Goal: Task Accomplishment & Management: Use online tool/utility

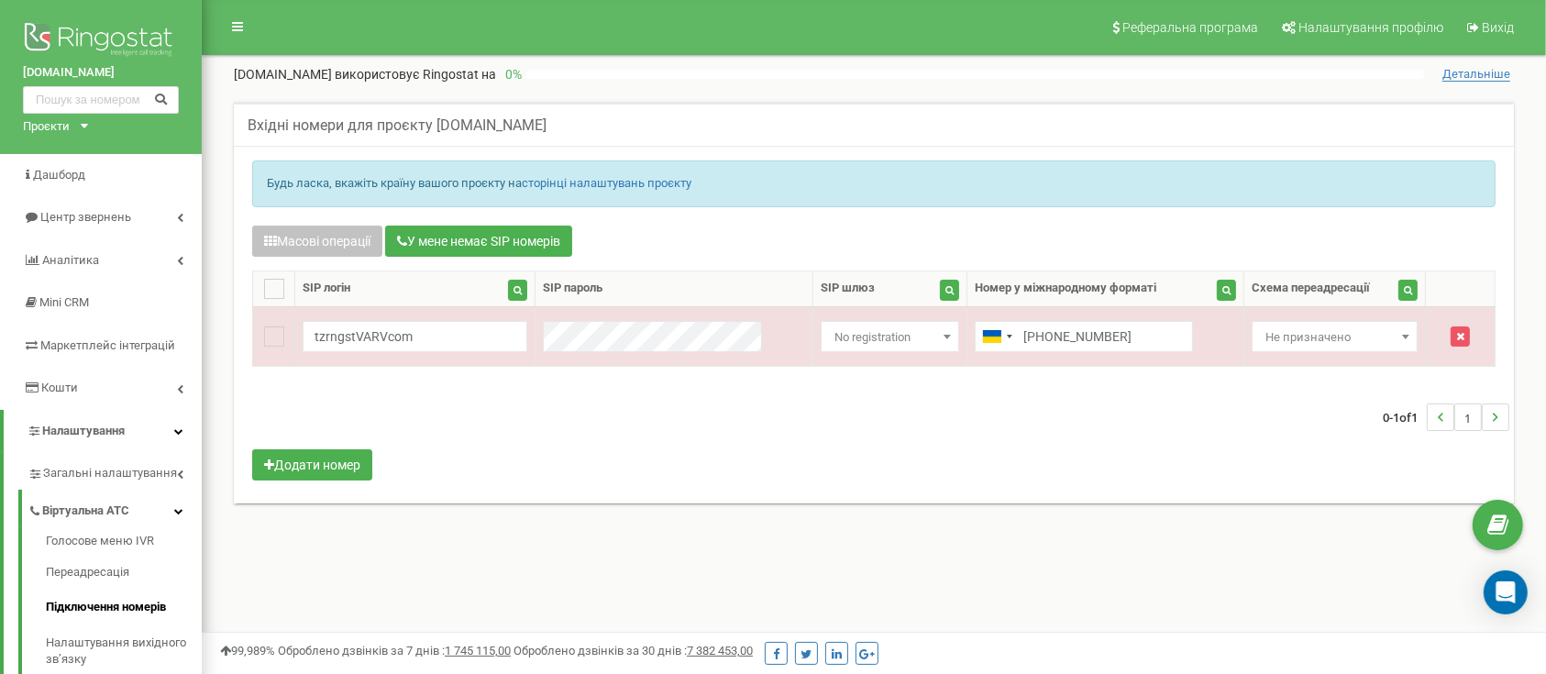
scroll to position [264, 0]
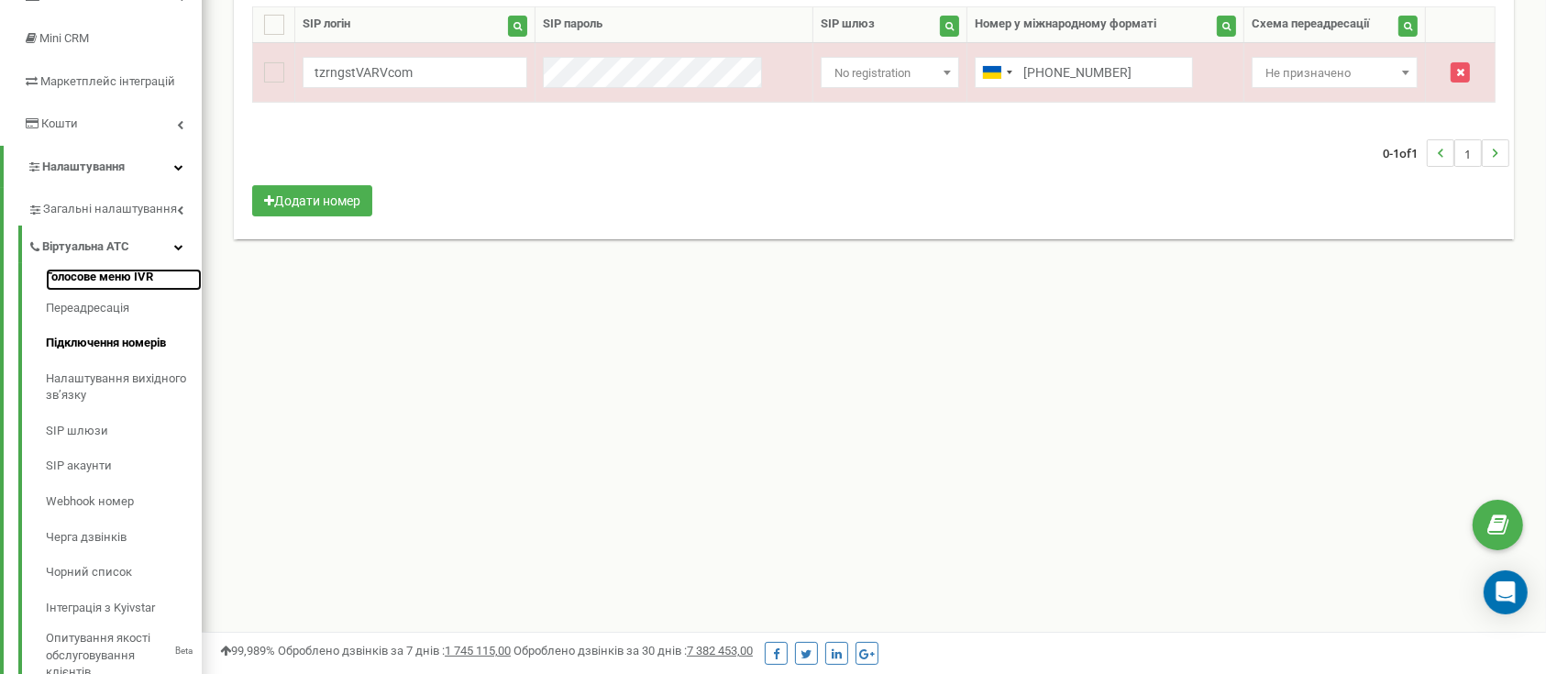
click at [94, 273] on link "Голосове меню IVR" at bounding box center [124, 280] width 156 height 22
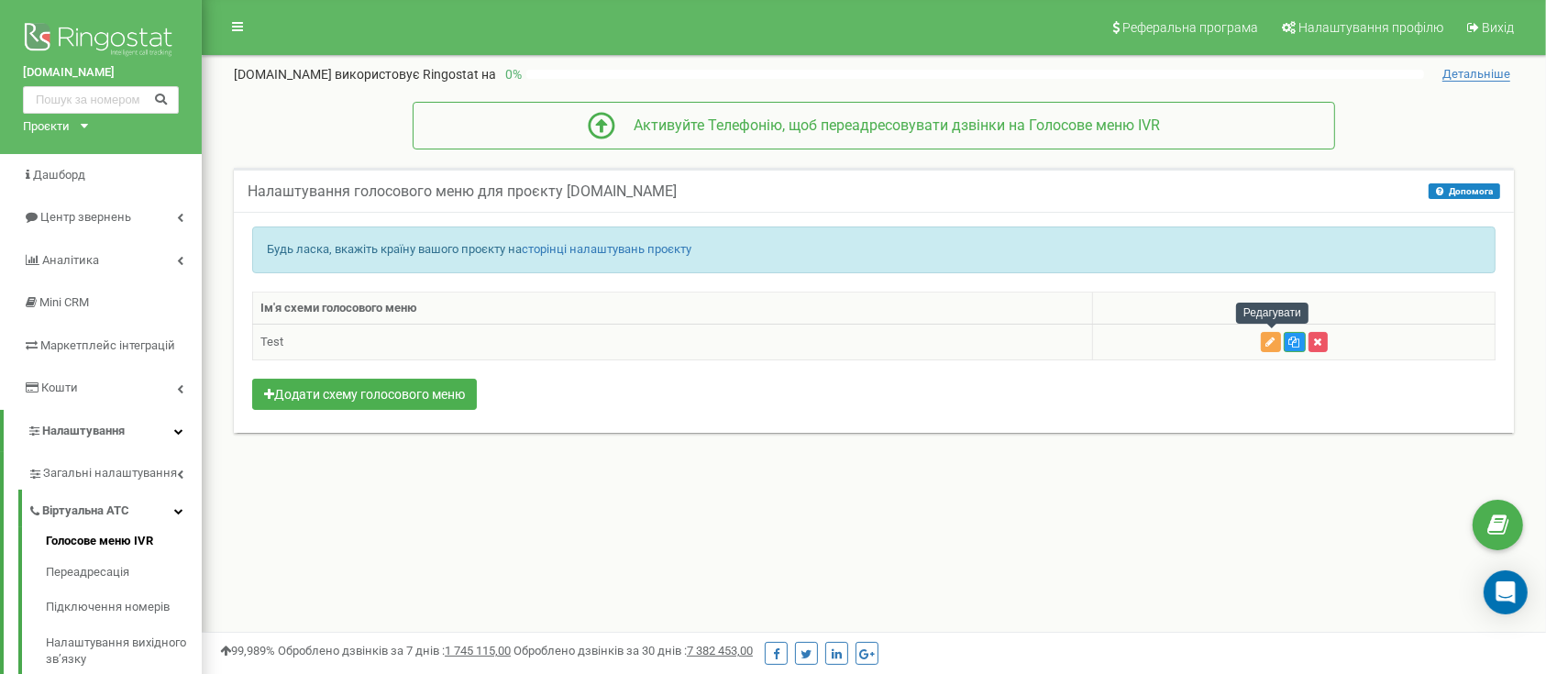
click at [1262, 341] on button "button" at bounding box center [1270, 342] width 20 height 20
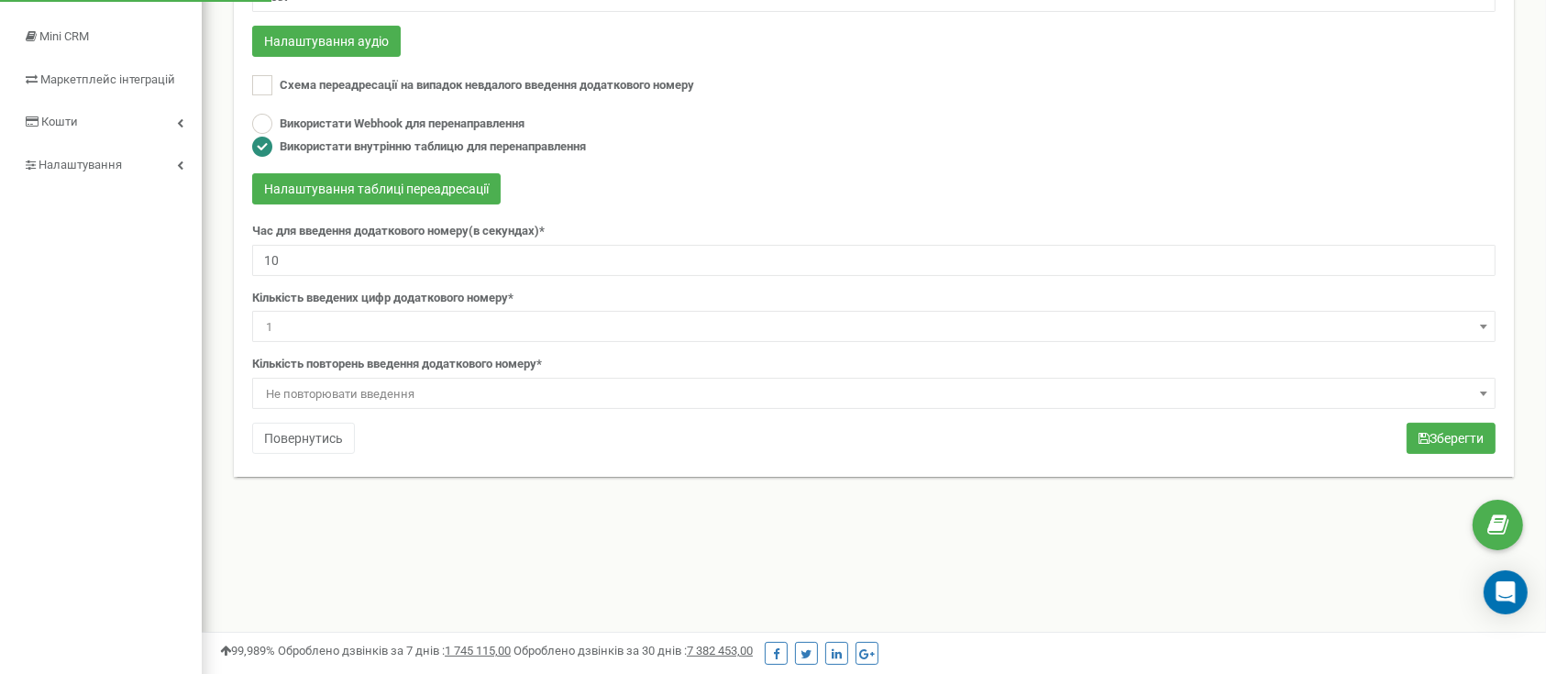
scroll to position [15, 0]
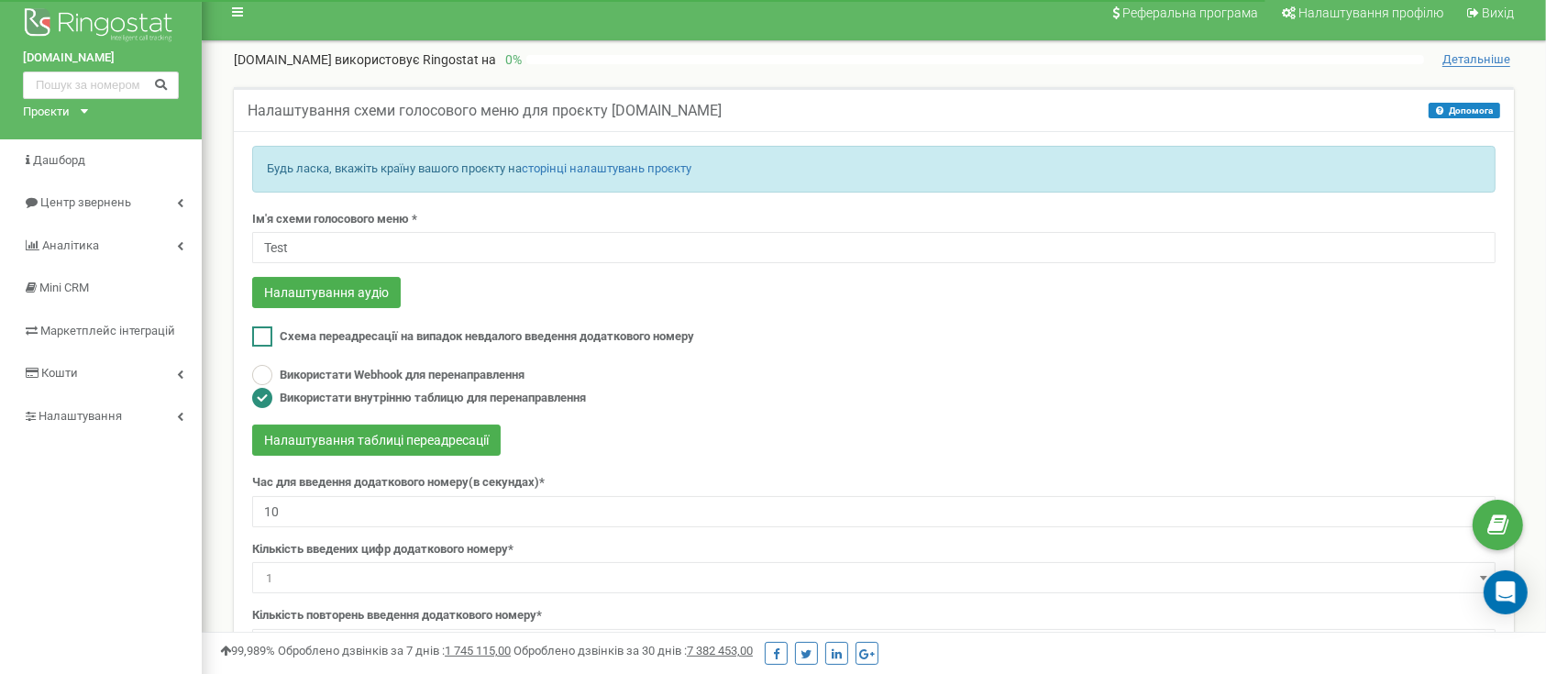
click at [333, 331] on span "Схема переадресації на випадок невдалого введення додаткового номеру" at bounding box center [487, 336] width 414 height 14
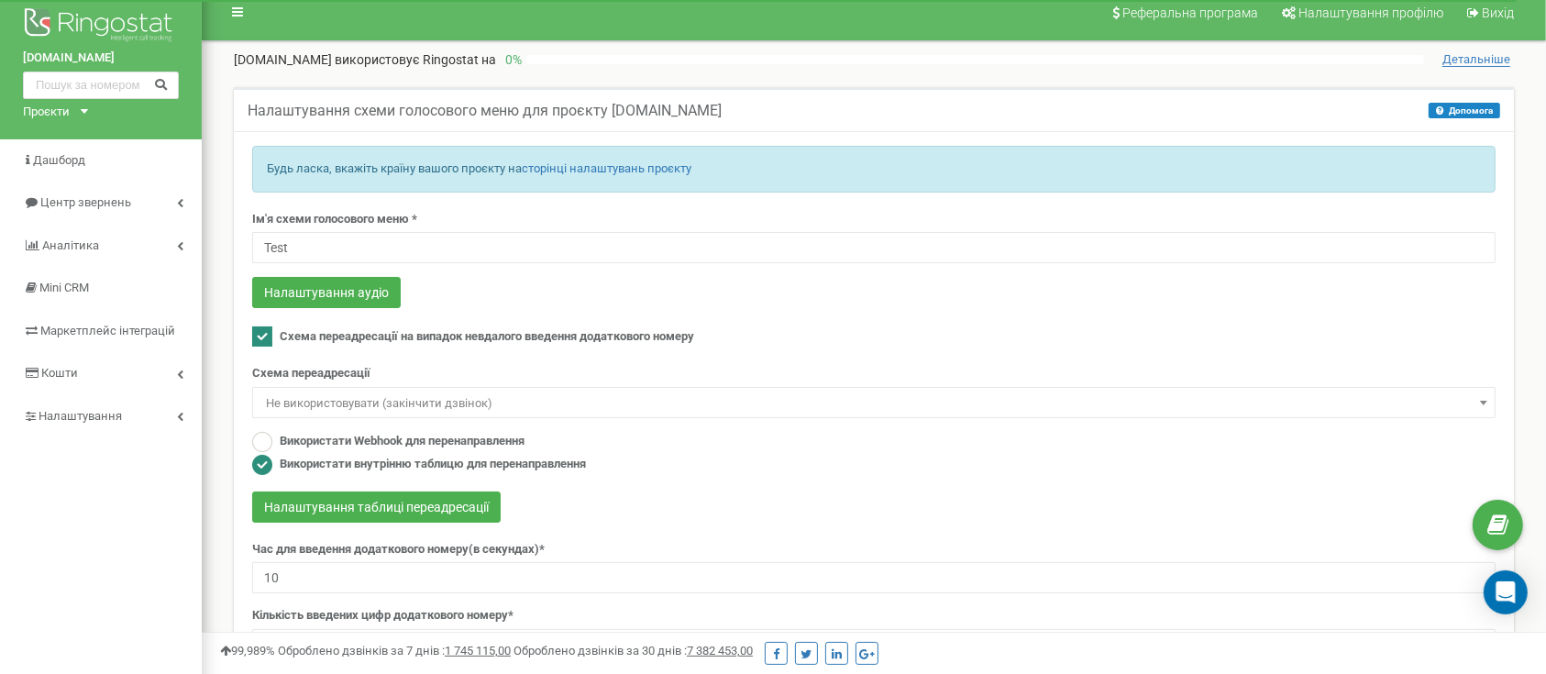
click at [333, 331] on span "Схема переадресації на випадок невдалого введення додаткового номеру" at bounding box center [487, 336] width 414 height 14
checkbox input "false"
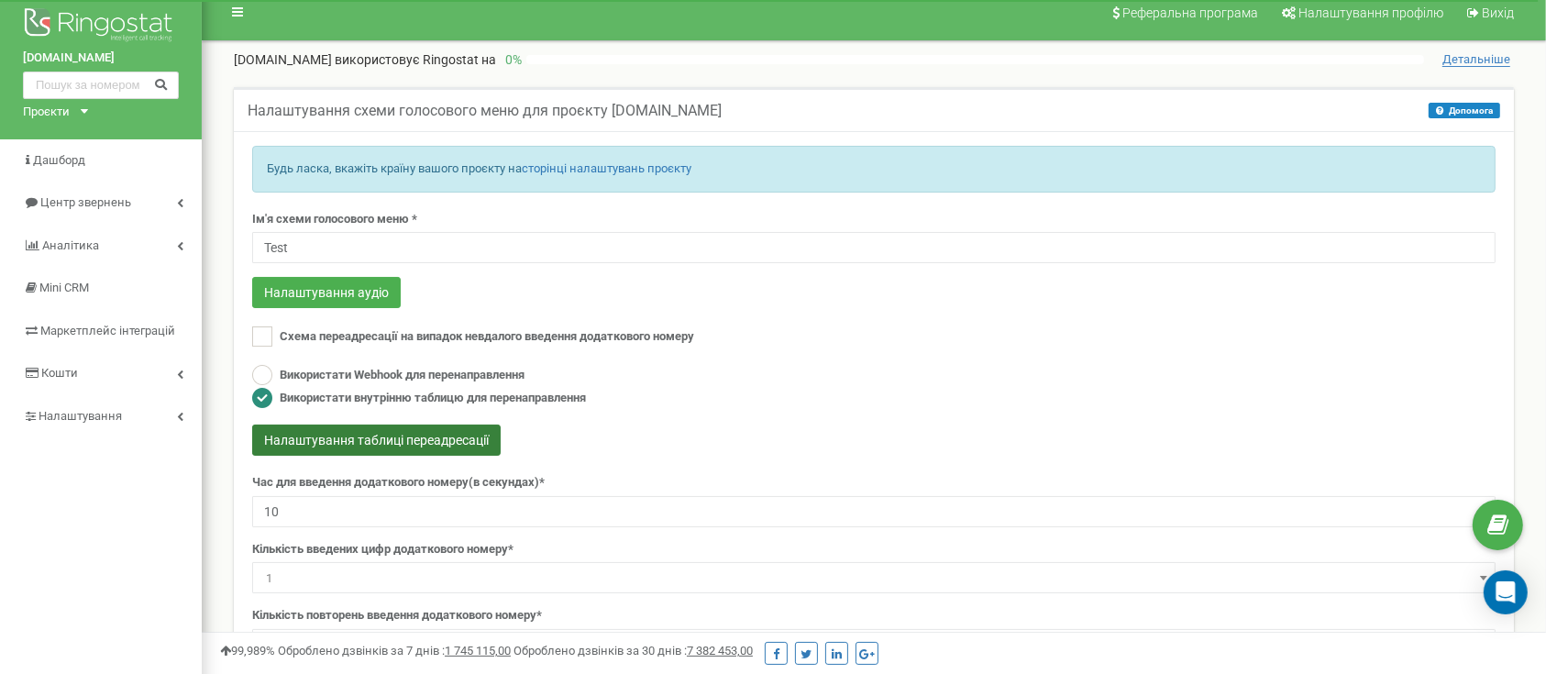
click at [374, 436] on button "Налаштування таблиці переадресації" at bounding box center [376, 439] width 248 height 31
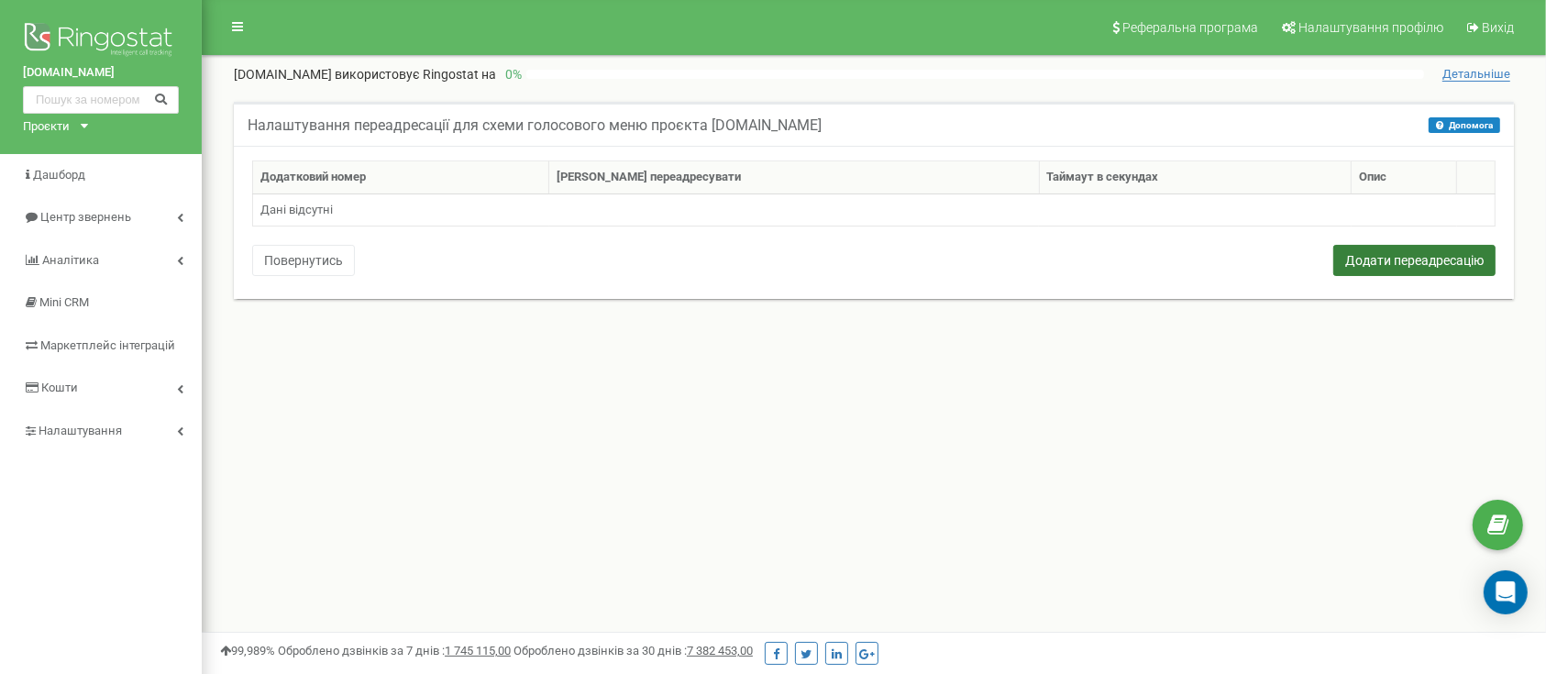
click at [1367, 252] on button "Додати переадресацію" at bounding box center [1414, 260] width 162 height 31
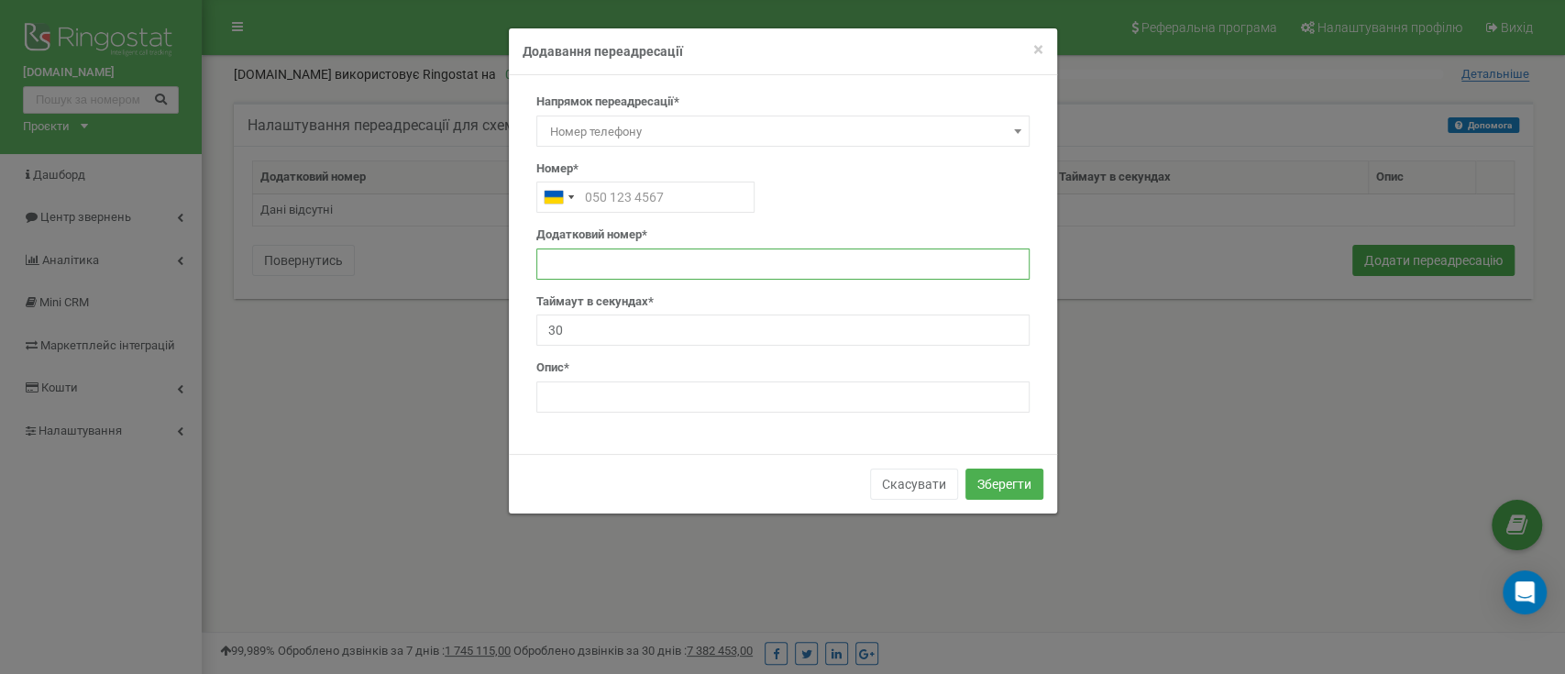
click at [708, 256] on input "text" at bounding box center [782, 263] width 493 height 31
click at [620, 396] on input "text" at bounding box center [782, 396] width 493 height 31
click at [701, 271] on input "text" at bounding box center [782, 263] width 493 height 31
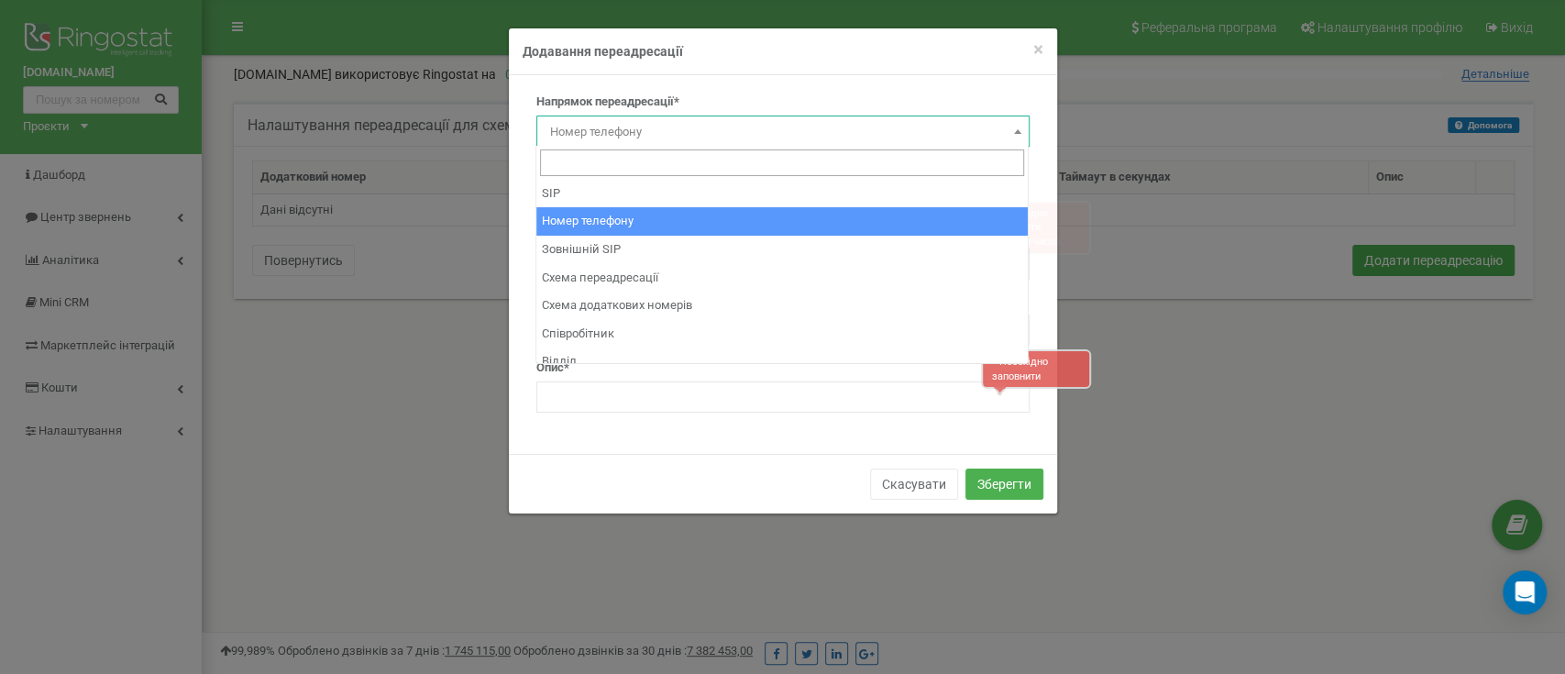
click at [660, 142] on span "Номер телефону" at bounding box center [783, 132] width 480 height 26
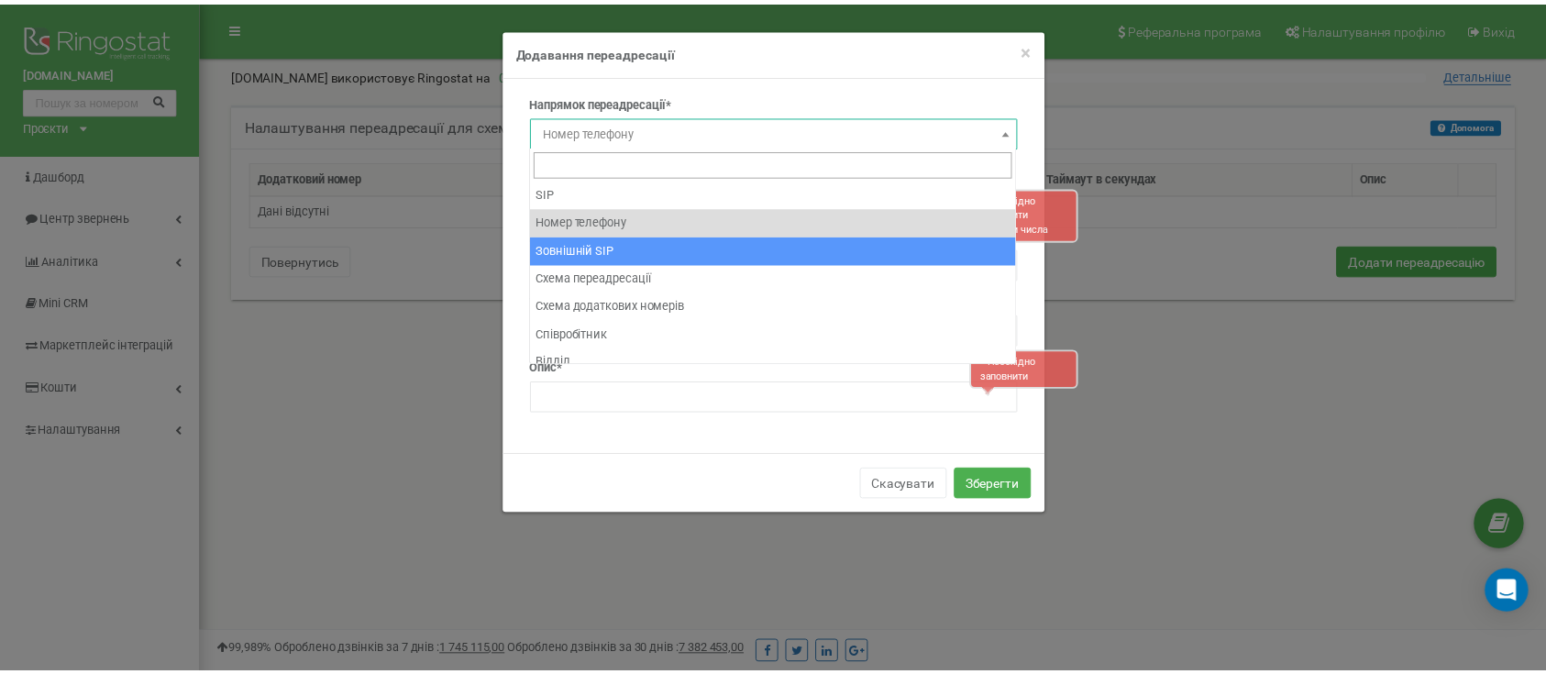
scroll to position [13, 0]
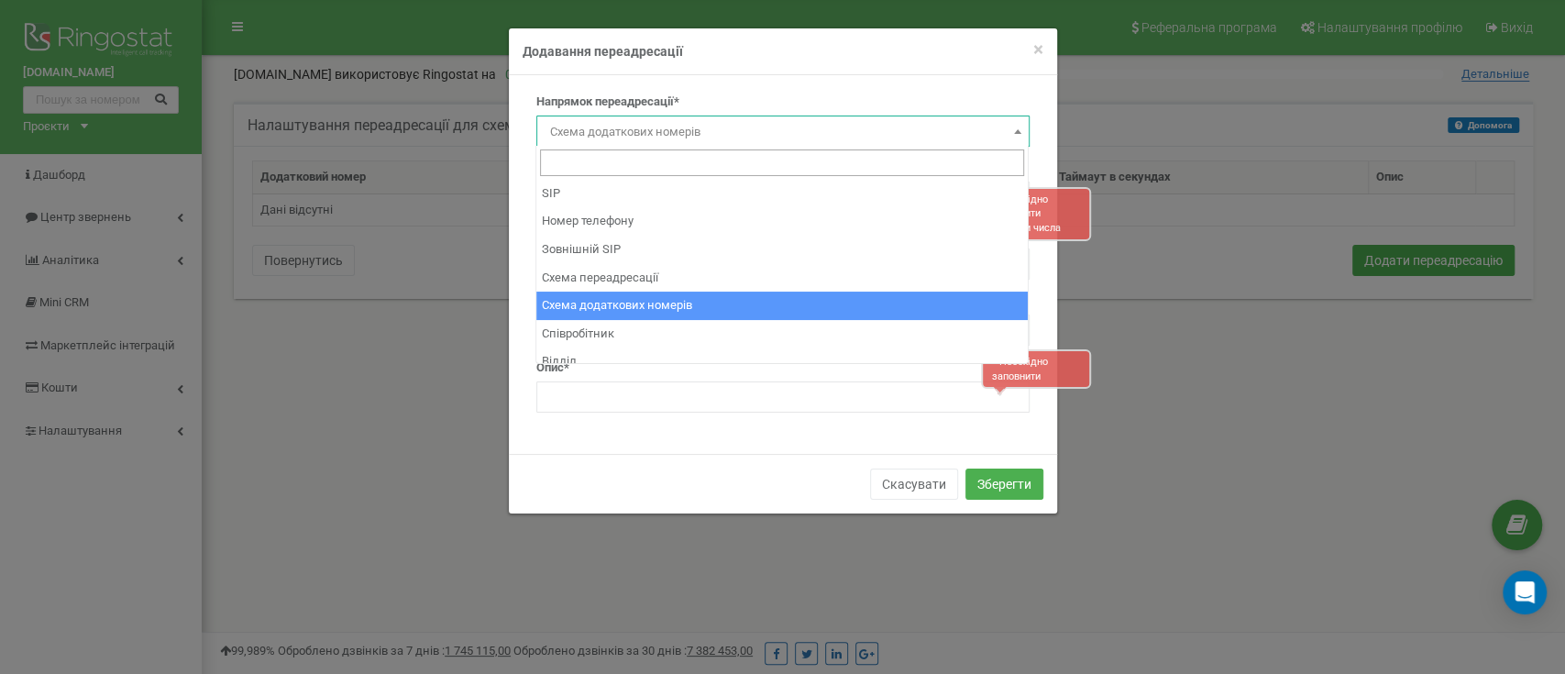
click at [655, 140] on span "Схема додаткових номерів" at bounding box center [783, 132] width 480 height 26
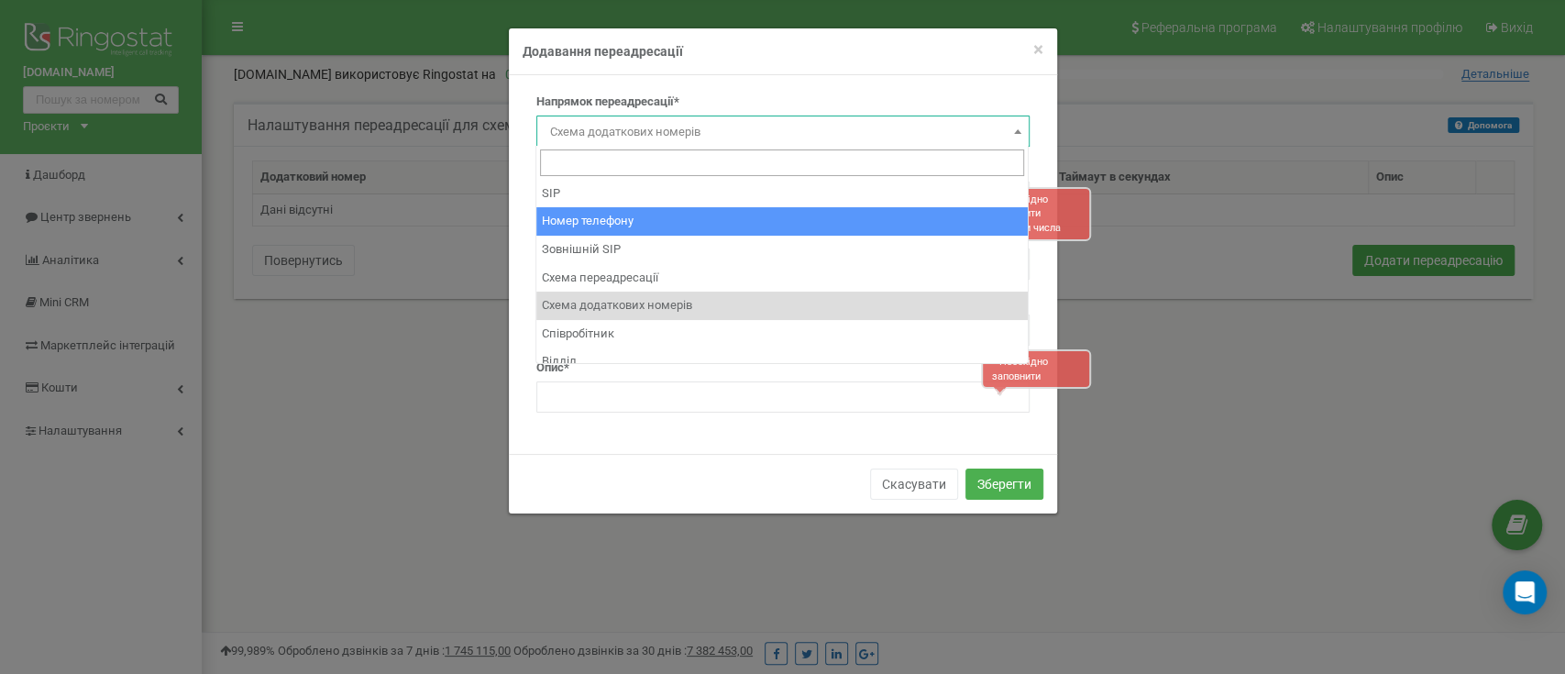
select select "Phone"
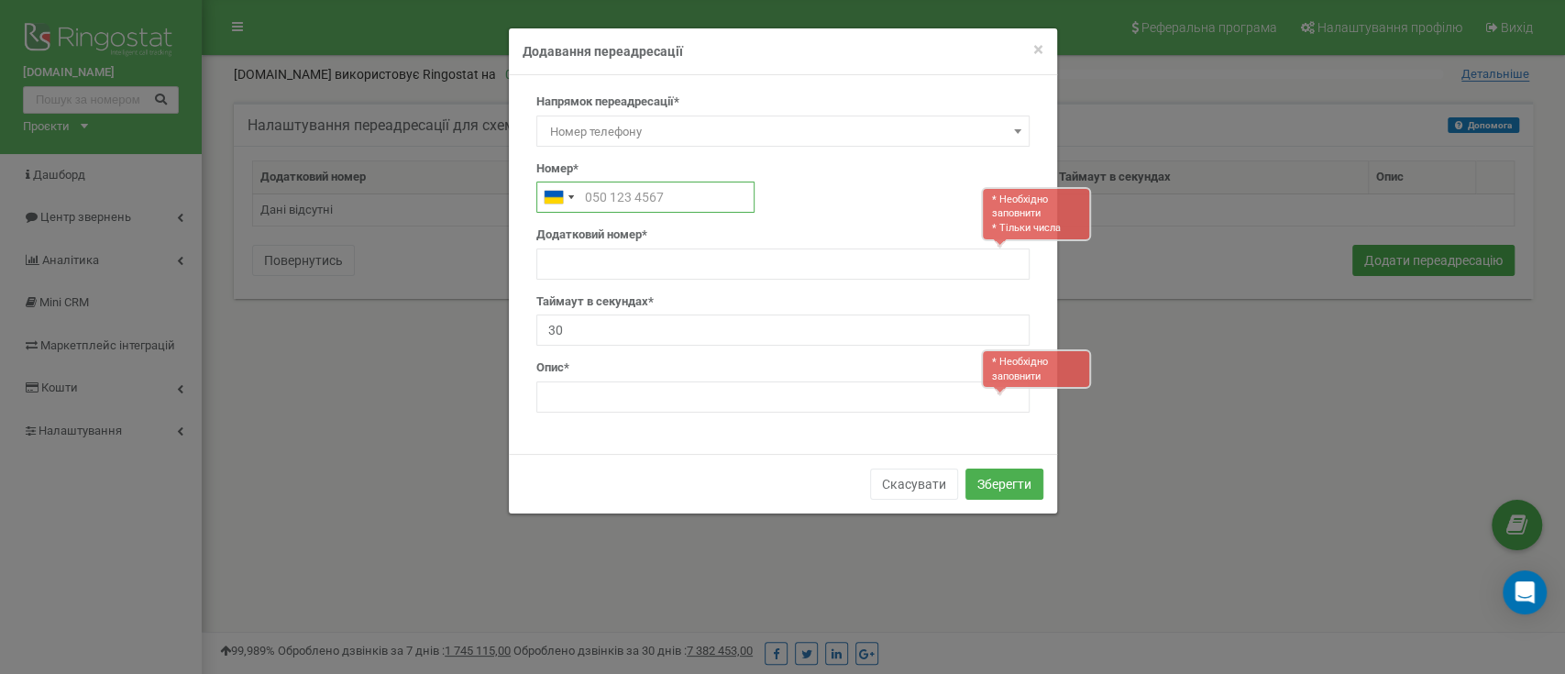
click at [689, 193] on input "text" at bounding box center [645, 197] width 218 height 31
click at [1035, 48] on span "×" at bounding box center [1038, 50] width 10 height 22
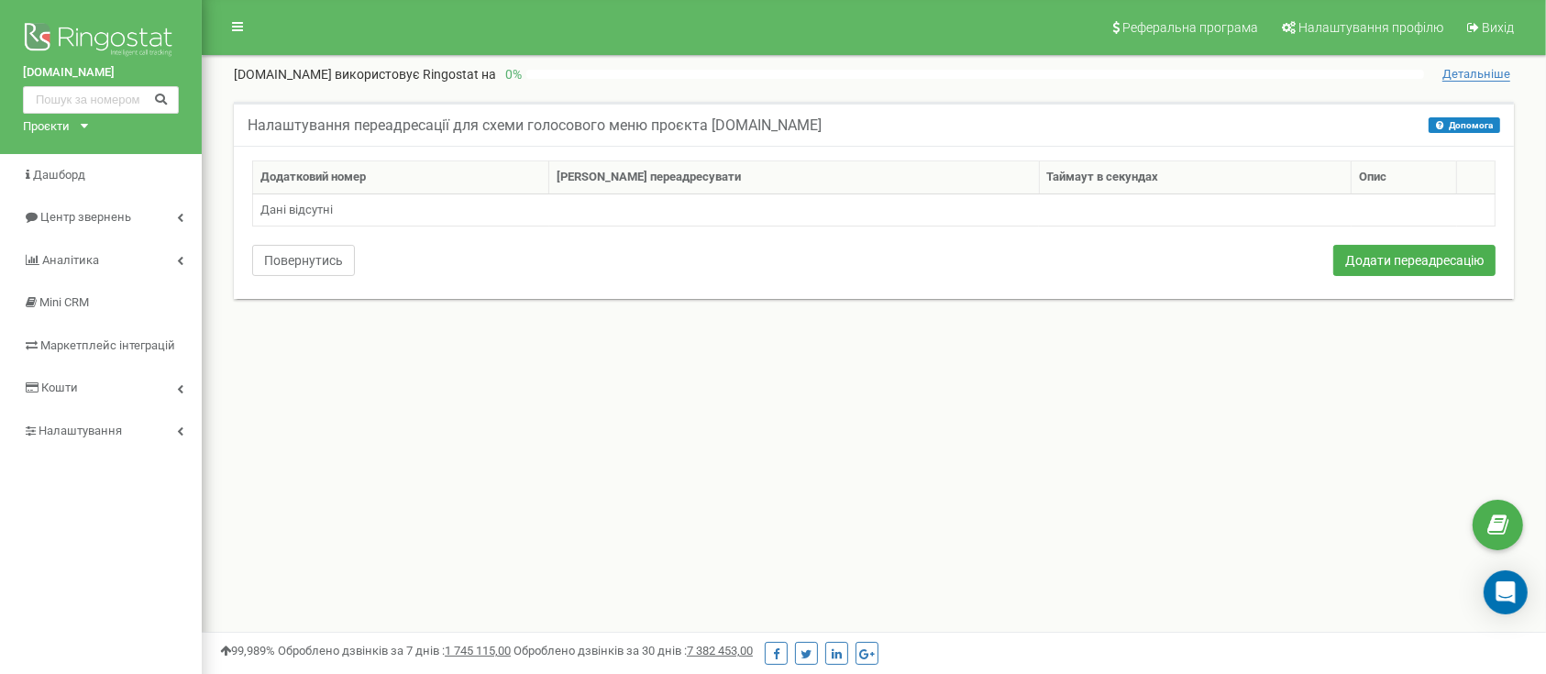
click at [306, 246] on button "Повернутись" at bounding box center [303, 260] width 103 height 31
